Goal: Register for event/course

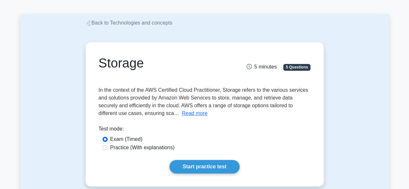
scroll to position [32, 0]
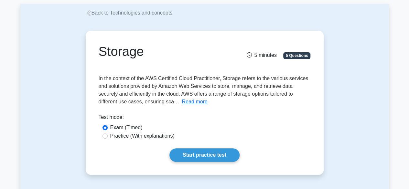
click at [142, 135] on label "Practice (With explanations)" at bounding box center [142, 136] width 64 height 8
click at [108, 135] on input "Practice (With explanations)" at bounding box center [104, 136] width 5 height 5
radio input "true"
click at [188, 102] on button "Read more" at bounding box center [195, 102] width 26 height 8
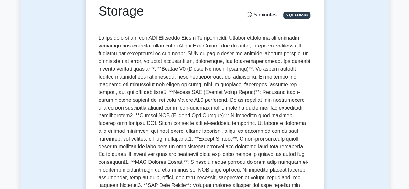
scroll to position [65, 0]
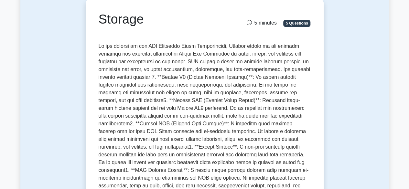
drag, startPoint x: 297, startPoint y: 59, endPoint x: 249, endPoint y: 64, distance: 48.4
click at [249, 64] on span at bounding box center [205, 146] width 212 height 207
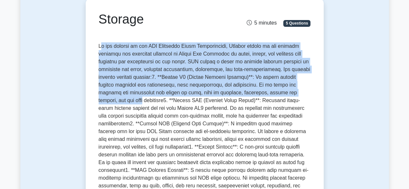
drag, startPoint x: 99, startPoint y: 46, endPoint x: 317, endPoint y: 92, distance: 223.5
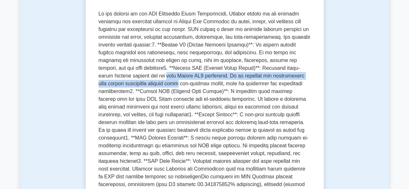
drag, startPoint x: 98, startPoint y: 76, endPoint x: 307, endPoint y: 76, distance: 209.2
click at [307, 76] on span at bounding box center [205, 114] width 212 height 207
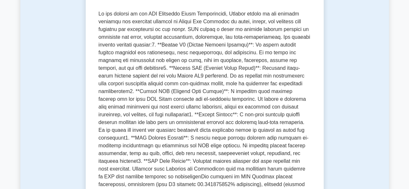
click at [301, 82] on span at bounding box center [205, 114] width 212 height 207
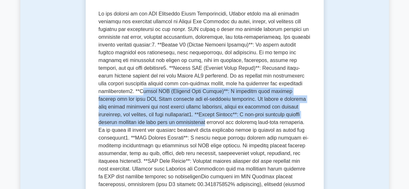
drag, startPoint x: 259, startPoint y: 84, endPoint x: 311, endPoint y: 113, distance: 60.2
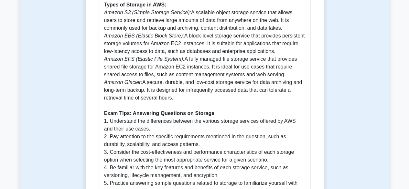
scroll to position [388, 0]
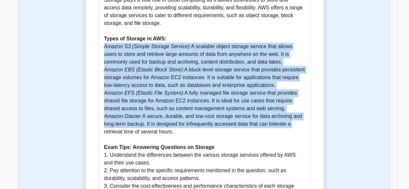
drag, startPoint x: 103, startPoint y: 38, endPoint x: 313, endPoint y: 115, distance: 223.3
click at [314, 115] on div "Storage 5 minutes 5 Questions In the context of the AWS Certified Cloud Practit…" at bounding box center [204, 8] width 233 height 660
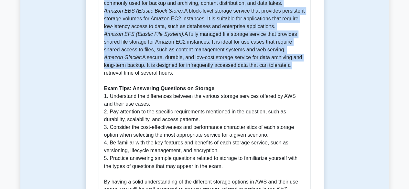
scroll to position [453, 0]
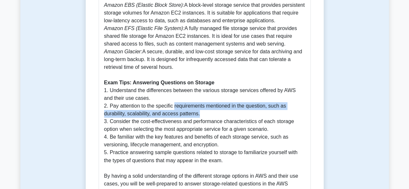
drag, startPoint x: 174, startPoint y: 97, endPoint x: 294, endPoint y: 106, distance: 120.6
click at [294, 106] on p "Storage is a crucial aspect of cloud computing and is an essential topic in the…" at bounding box center [204, 44] width 201 height 303
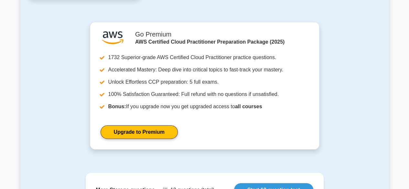
scroll to position [1099, 0]
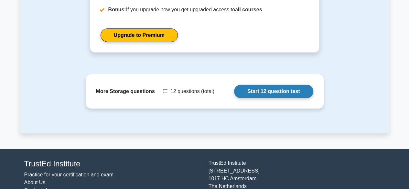
click at [234, 85] on link "Start 12 question test" at bounding box center [273, 92] width 79 height 14
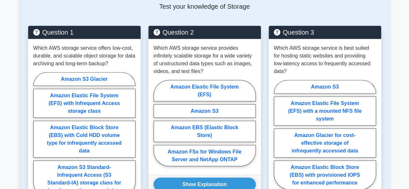
scroll to position [647, 0]
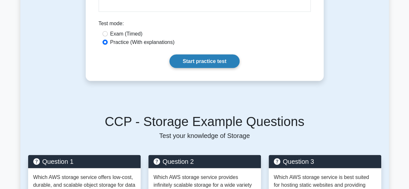
click at [198, 55] on link "Start practice test" at bounding box center [204, 62] width 70 height 14
click at [197, 55] on link "Start practice test" at bounding box center [204, 62] width 70 height 14
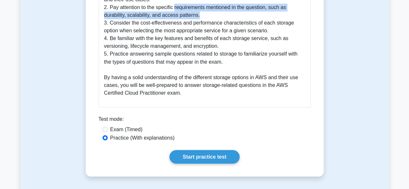
scroll to position [550, 0]
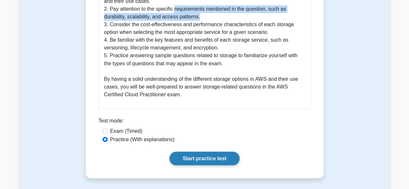
click at [211, 152] on link "Start practice test" at bounding box center [204, 159] width 70 height 14
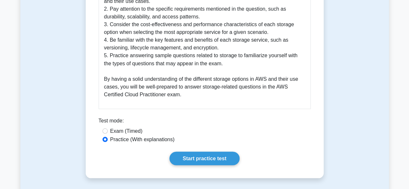
click at [133, 127] on label "Exam (Timed)" at bounding box center [126, 131] width 32 height 8
click at [108, 128] on input "Exam (Timed)" at bounding box center [104, 130] width 5 height 5
radio input "true"
click at [133, 135] on label "Practice (With explanations)" at bounding box center [142, 139] width 64 height 8
click at [108, 137] on input "Practice (With explanations)" at bounding box center [104, 139] width 5 height 5
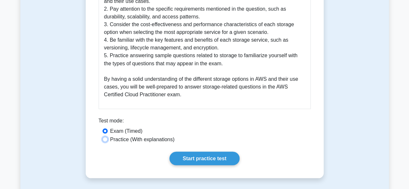
radio input "true"
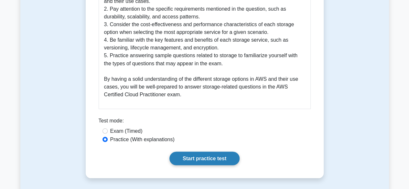
click at [212, 152] on link "Start practice test" at bounding box center [204, 159] width 70 height 14
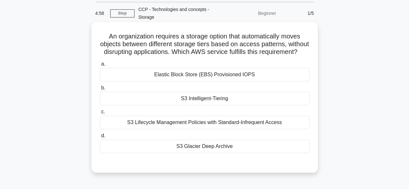
scroll to position [32, 0]
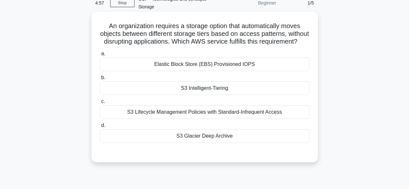
click at [208, 71] on div "Elastic Block Store (EBS) Provisioned IOPS" at bounding box center [205, 65] width 210 height 14
click at [100, 56] on input "a. Elastic Block Store (EBS) Provisioned IOPS" at bounding box center [100, 54] width 0 height 4
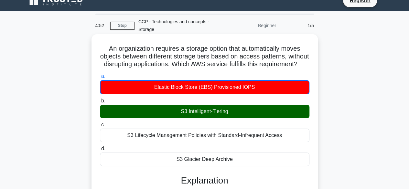
scroll to position [0, 0]
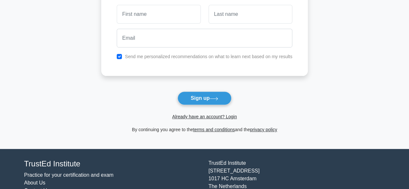
scroll to position [65, 0]
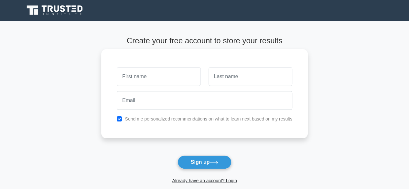
click at [150, 79] on input "text" at bounding box center [159, 76] width 84 height 19
click at [155, 79] on input "text" at bounding box center [159, 76] width 84 height 19
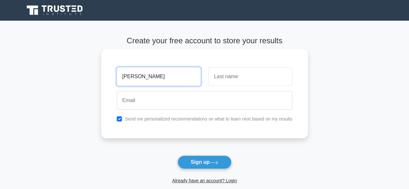
type input "karim"
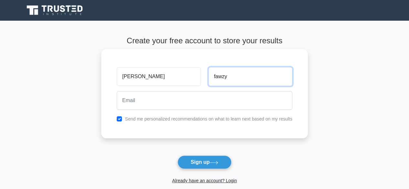
type input "fawzy"
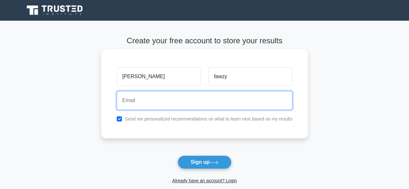
click at [160, 103] on input "email" at bounding box center [205, 100] width 176 height 19
type input "karimfawzy_22@hotmail.com"
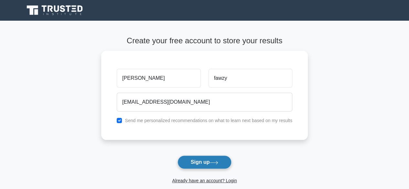
click at [203, 165] on button "Sign up" at bounding box center [204, 163] width 54 height 14
click at [50, 13] on icon at bounding box center [55, 10] width 62 height 12
click at [76, 10] on icon at bounding box center [55, 10] width 62 height 12
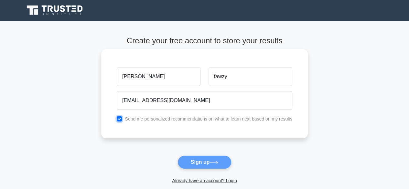
click at [121, 120] on input "checkbox" at bounding box center [119, 118] width 5 height 5
checkbox input "false"
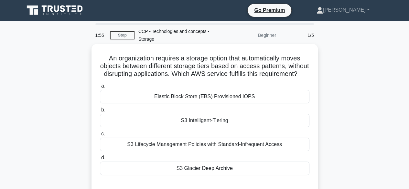
click at [199, 127] on div "S3 Intelligent-Tiering" at bounding box center [205, 121] width 210 height 14
click at [100, 112] on input "b. S3 Intelligent-Tiering" at bounding box center [100, 110] width 0 height 4
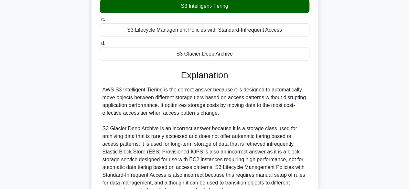
scroll to position [185, 0]
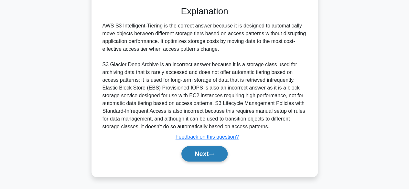
click at [205, 156] on button "Next" at bounding box center [204, 154] width 46 height 16
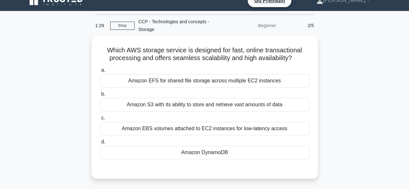
scroll to position [0, 0]
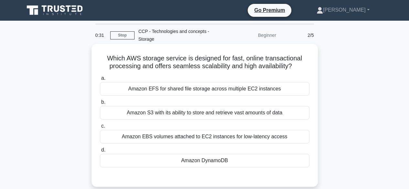
click at [181, 141] on div "Amazon EBS volumes attached to EC2 instances for low-latency access" at bounding box center [205, 137] width 210 height 14
click at [100, 128] on input "c. Amazon EBS volumes attached to EC2 instances for low-latency access" at bounding box center [100, 126] width 0 height 4
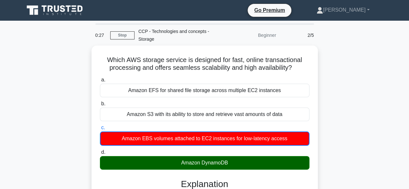
click at [59, 10] on icon at bounding box center [56, 8] width 5 height 6
